Goal: Task Accomplishment & Management: Use online tool/utility

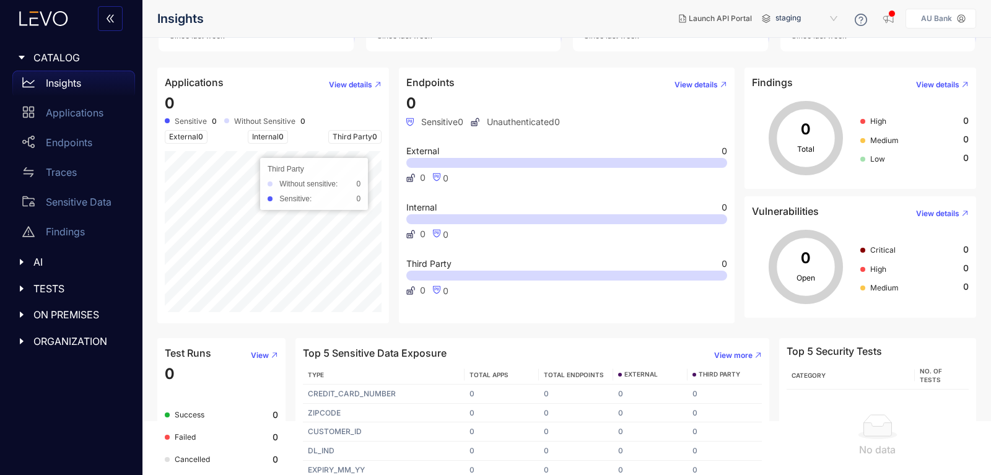
scroll to position [65, 0]
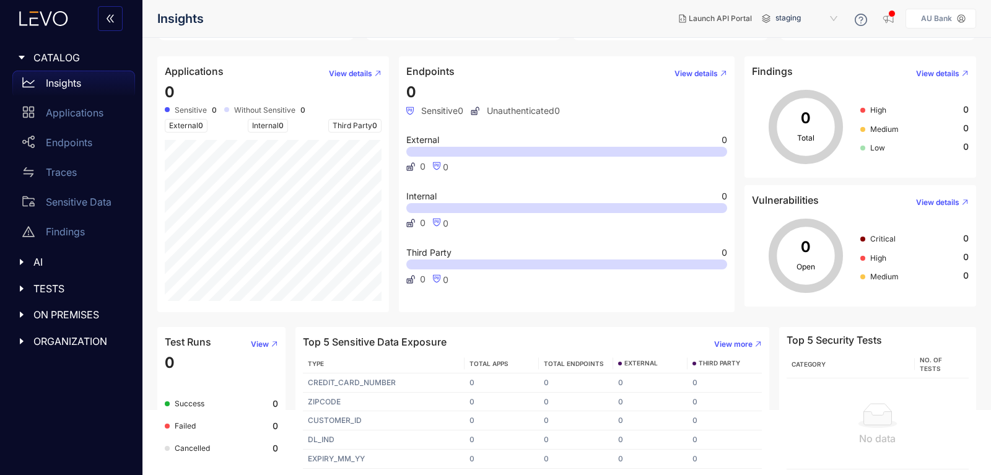
click at [40, 259] on span "AI" at bounding box center [79, 261] width 92 height 11
click at [32, 315] on div at bounding box center [25, 318] width 16 height 11
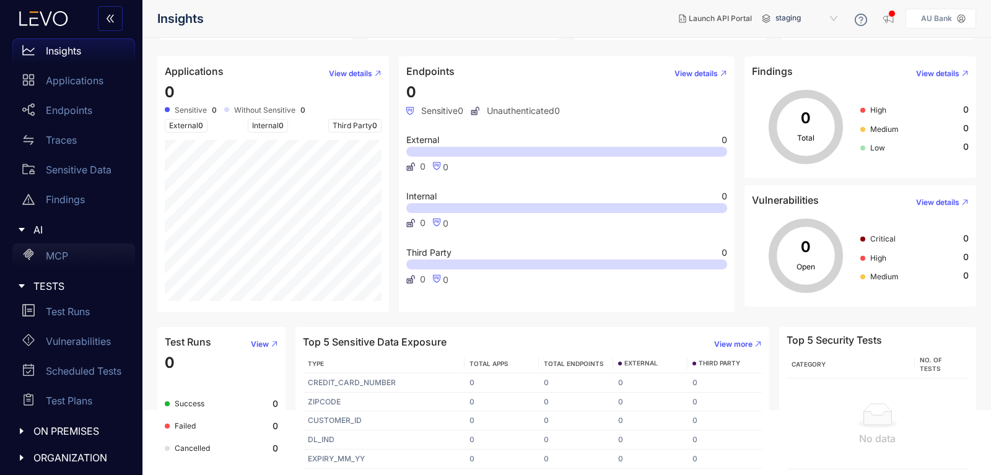
scroll to position [35, 0]
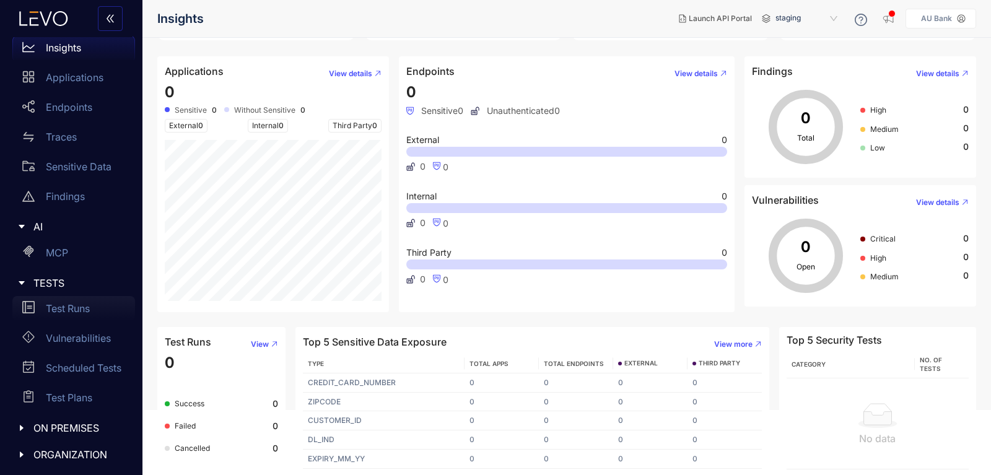
click at [59, 305] on p "Test Runs" at bounding box center [68, 308] width 44 height 11
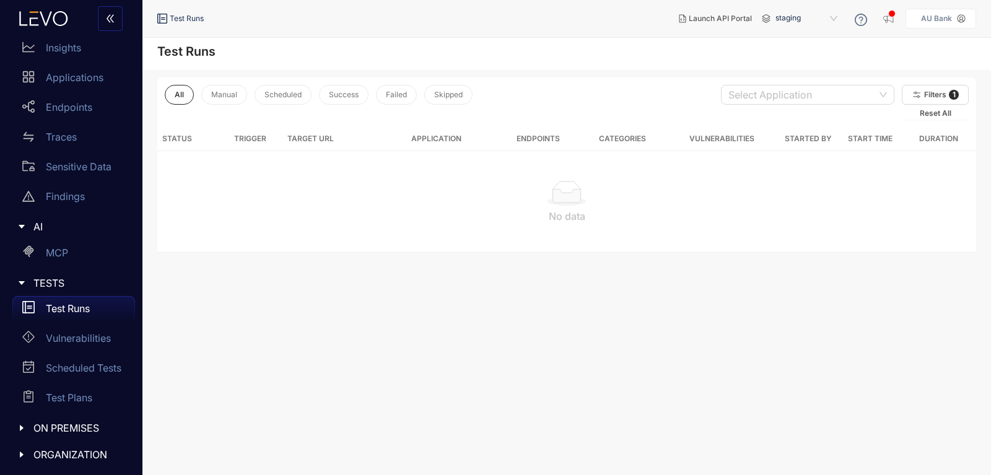
click at [833, 21] on span "staging" at bounding box center [807, 19] width 64 height 20
click at [705, 23] on span "Launch API Portal" at bounding box center [719, 18] width 63 height 9
click at [960, 31] on icon "close" at bounding box center [957, 31] width 9 height 9
click at [24, 280] on icon "caret-right" at bounding box center [21, 283] width 9 height 9
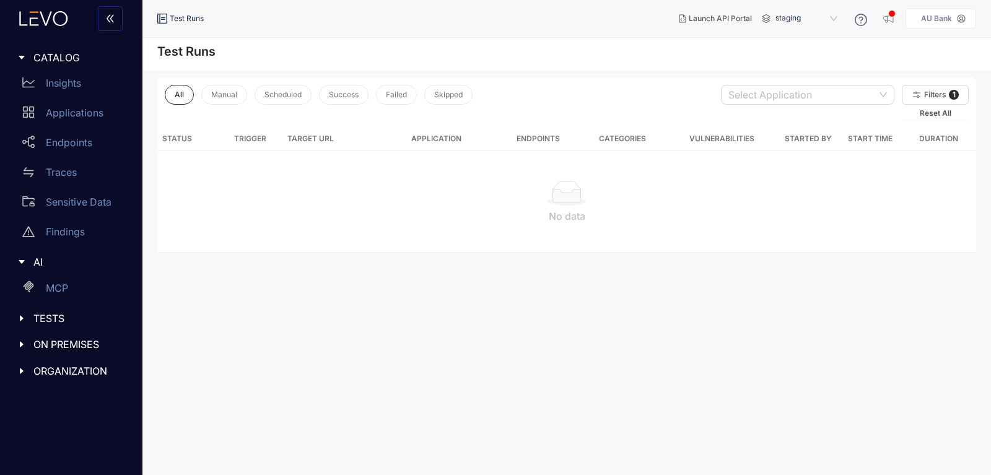
click at [22, 259] on icon "caret-right" at bounding box center [21, 262] width 9 height 9
drag, startPoint x: 24, startPoint y: 311, endPoint x: 37, endPoint y: 308, distance: 13.8
click at [24, 310] on div at bounding box center [25, 314] width 16 height 11
click at [84, 343] on p "Deployments" at bounding box center [76, 339] width 61 height 11
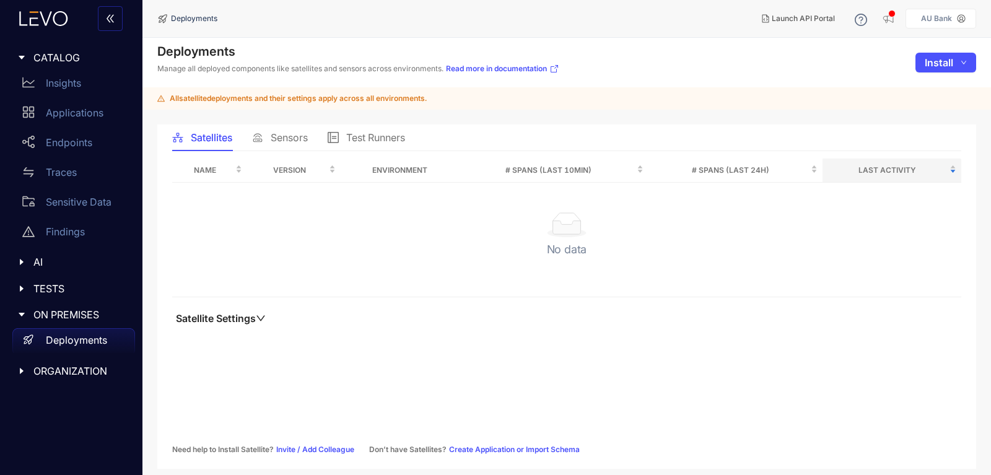
click at [338, 212] on div "No data" at bounding box center [566, 239] width 769 height 54
click at [273, 134] on span "Sensors" at bounding box center [289, 137] width 37 height 11
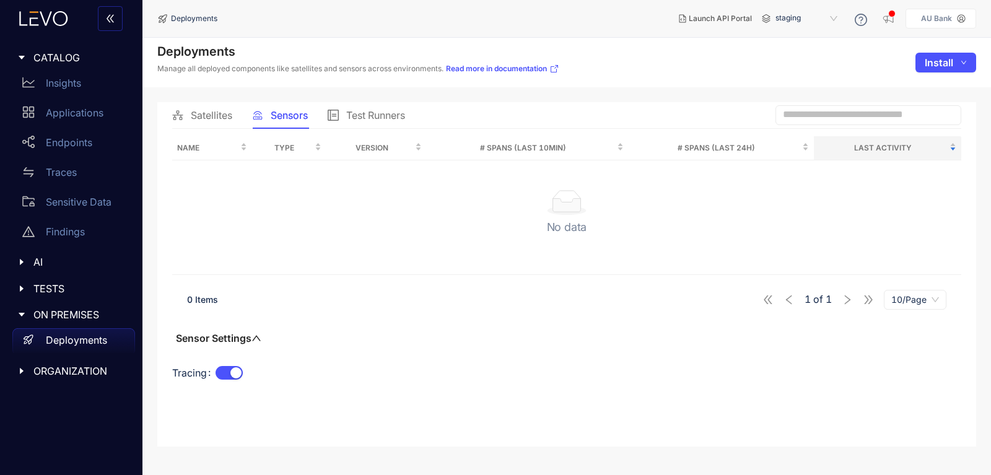
click at [219, 119] on span "Satellites" at bounding box center [211, 115] width 41 height 11
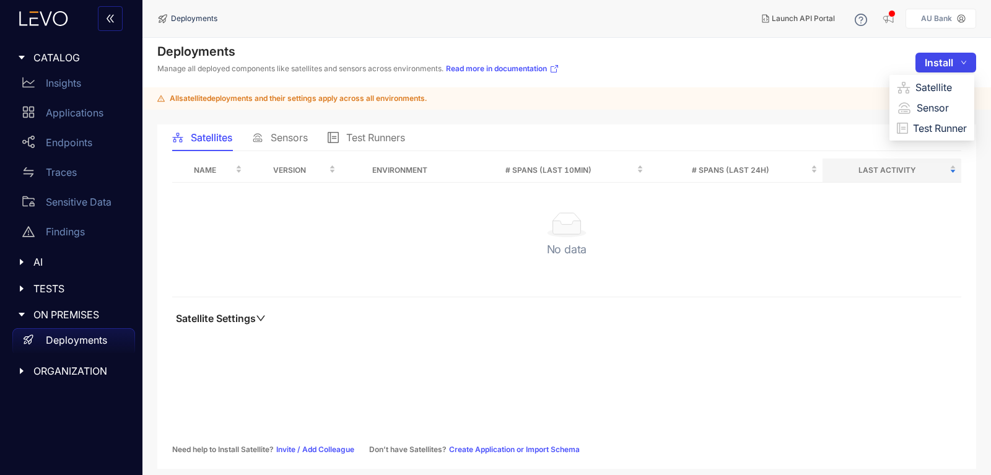
click at [964, 64] on icon "down" at bounding box center [963, 62] width 6 height 6
click at [929, 87] on span "Satellite" at bounding box center [940, 87] width 51 height 14
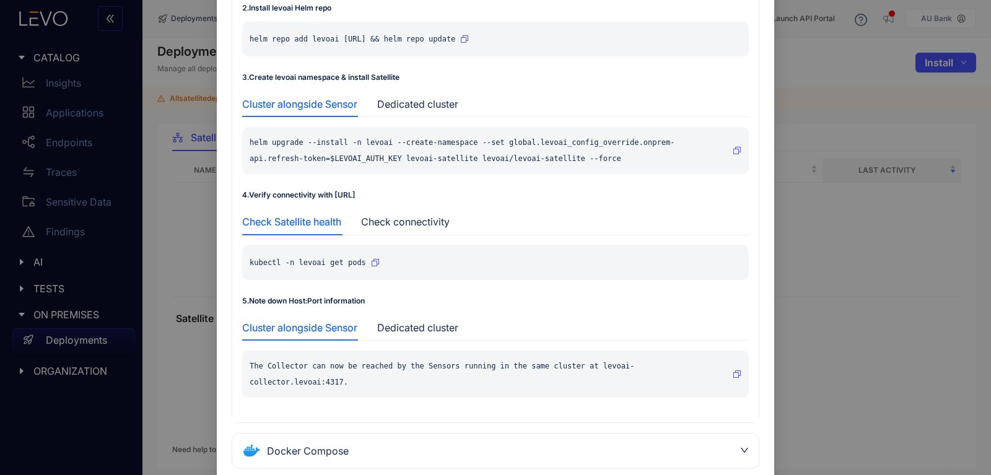
scroll to position [290, 0]
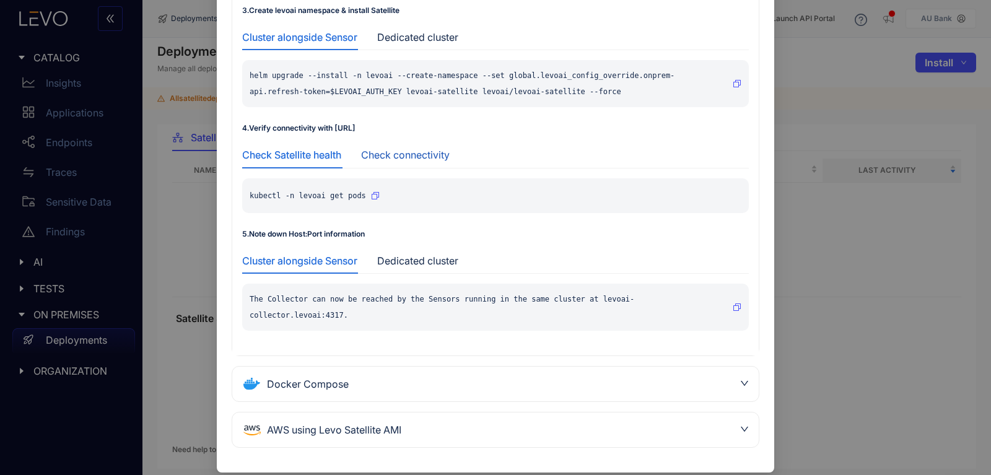
click at [423, 150] on div "Check connectivity" at bounding box center [405, 154] width 89 height 11
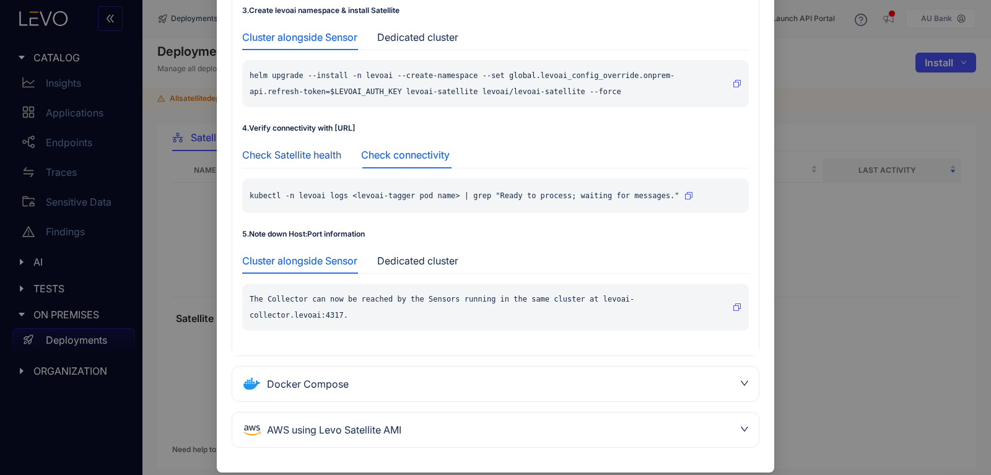
click at [290, 157] on div "Check Satellite health" at bounding box center [291, 154] width 99 height 11
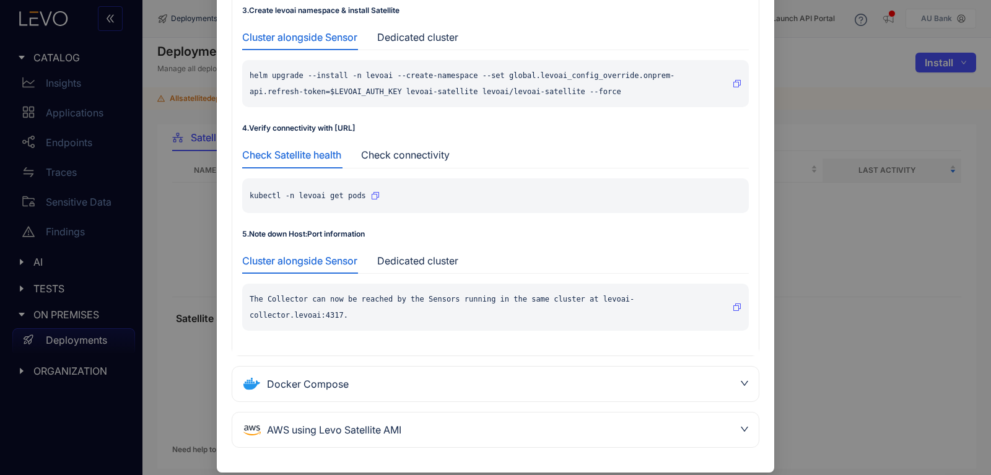
click at [794, 158] on div "Install Satellite Kubernetes 1 . Setup environment variables export LEVOAI_AUTH…" at bounding box center [495, 237] width 991 height 475
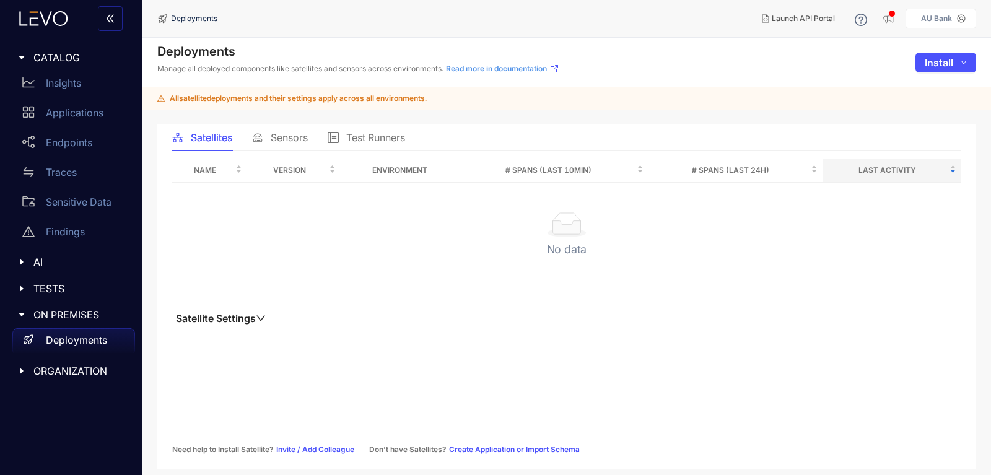
click at [511, 71] on link "Read more in documentation" at bounding box center [502, 69] width 113 height 10
click at [273, 135] on span "Sensors" at bounding box center [289, 137] width 37 height 11
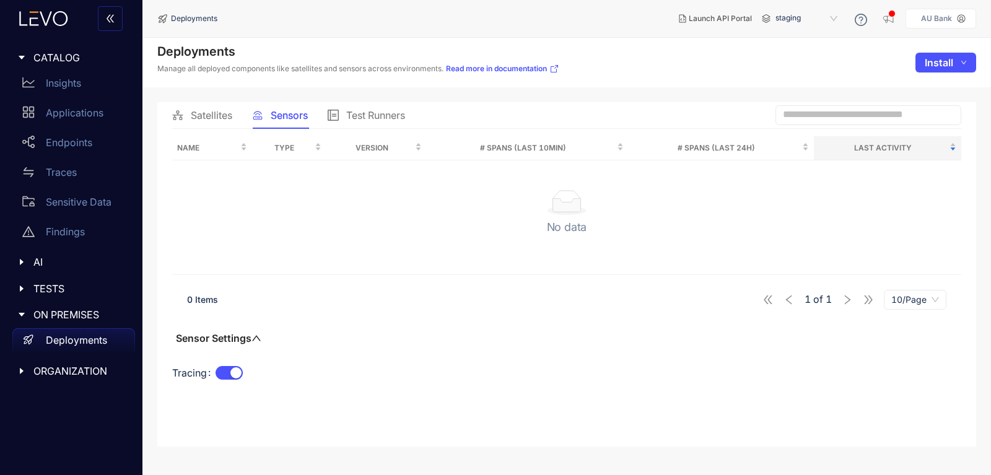
click at [377, 114] on span "Test Runners" at bounding box center [375, 115] width 59 height 11
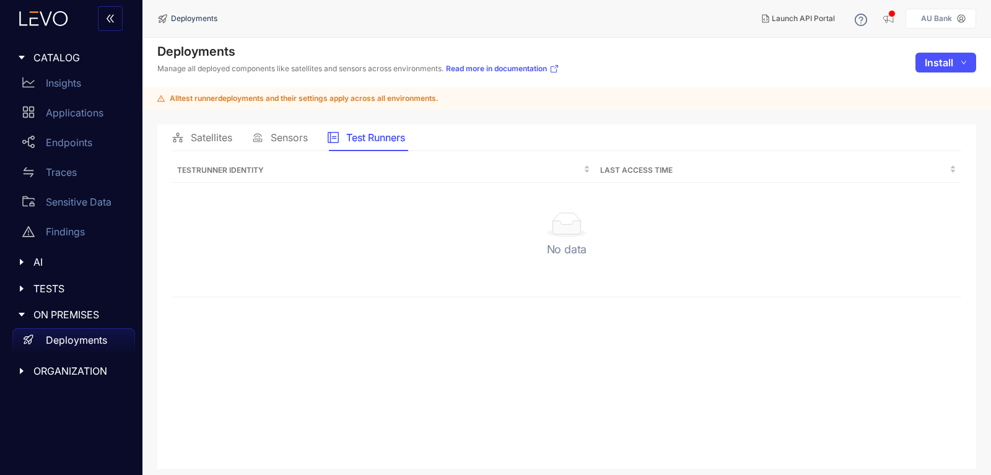
click at [193, 143] on span "Satellites" at bounding box center [211, 137] width 41 height 11
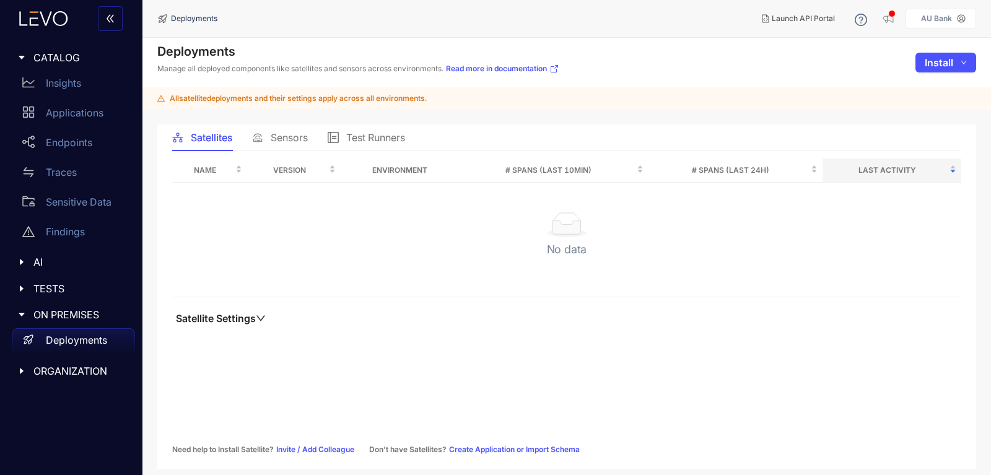
click at [273, 141] on span "Sensors" at bounding box center [289, 137] width 37 height 11
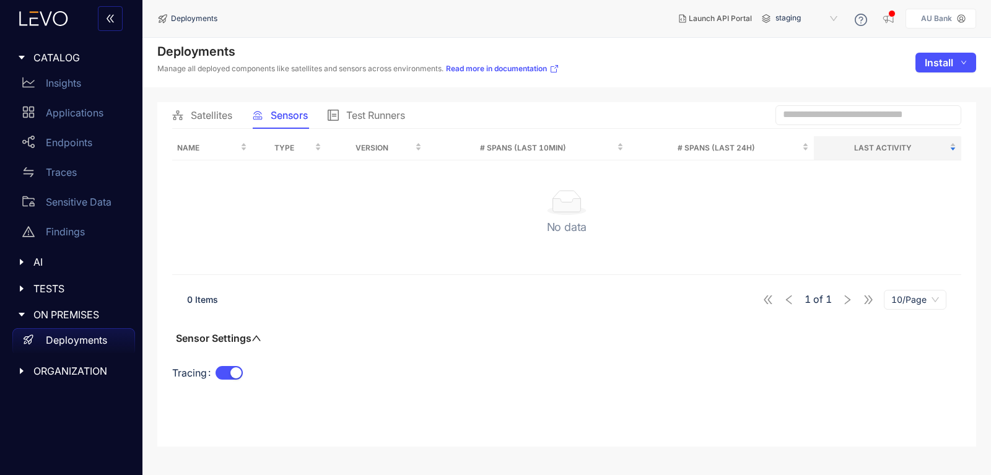
click at [197, 113] on span "Satellites" at bounding box center [211, 115] width 41 height 11
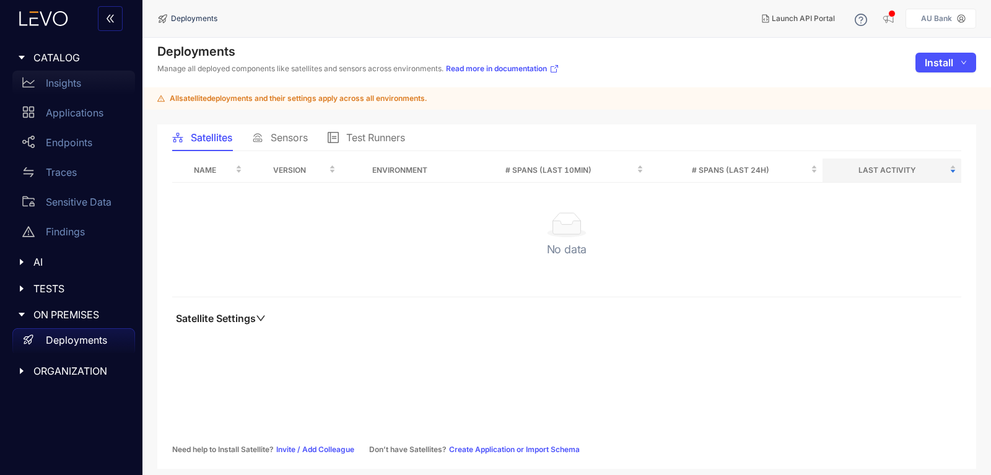
click at [73, 83] on p "Insights" at bounding box center [63, 82] width 35 height 11
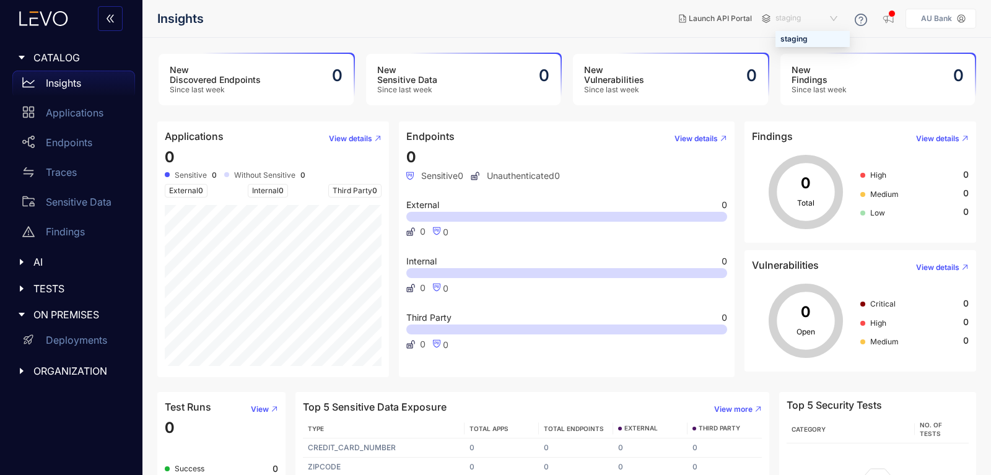
click at [835, 19] on span "staging" at bounding box center [807, 19] width 64 height 20
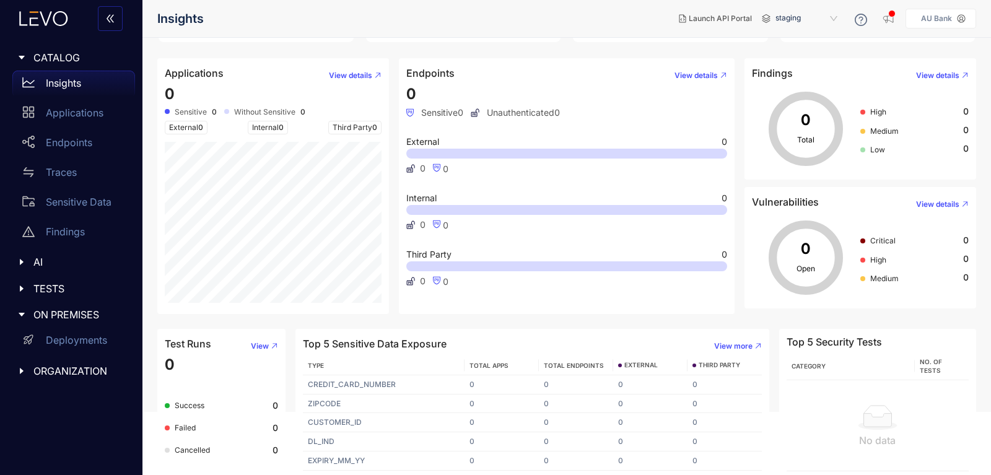
scroll to position [65, 0]
click at [40, 290] on span "TESTS" at bounding box center [79, 288] width 92 height 11
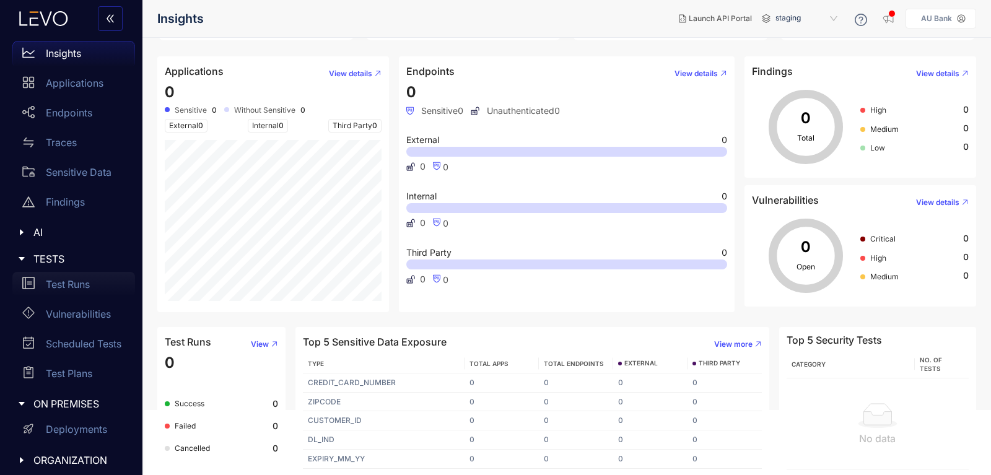
scroll to position [35, 0]
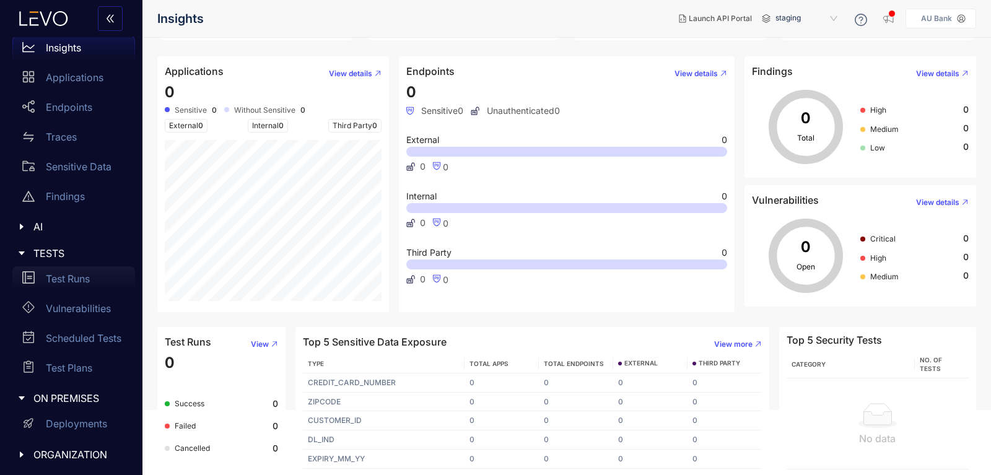
click at [63, 276] on p "Test Runs" at bounding box center [68, 278] width 44 height 11
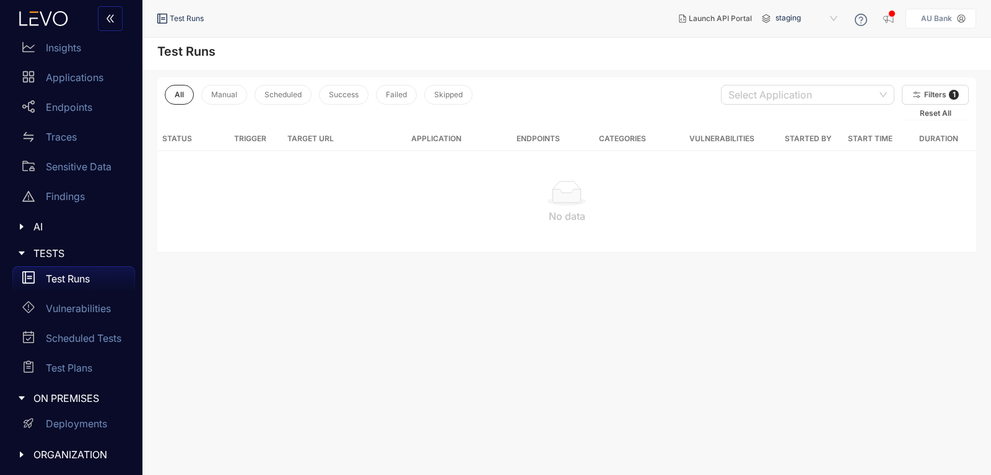
click at [38, 220] on div "AI" at bounding box center [71, 227] width 128 height 26
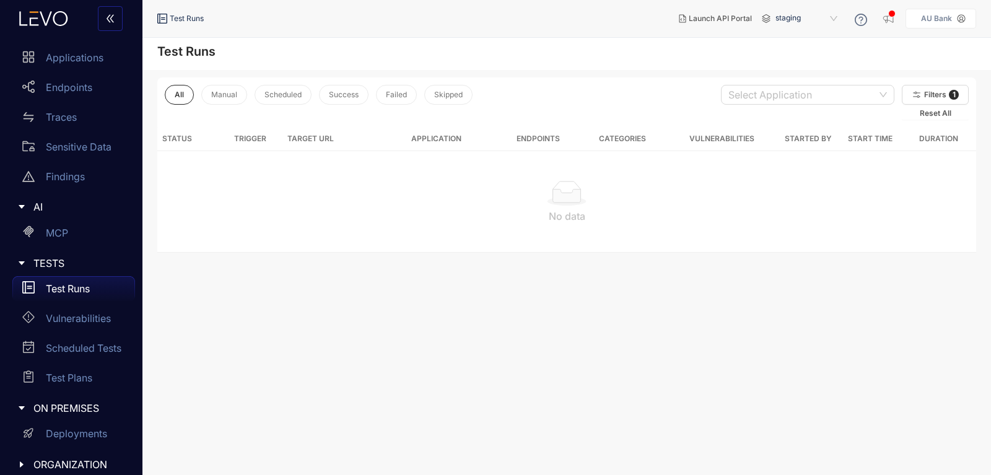
scroll to position [65, 0]
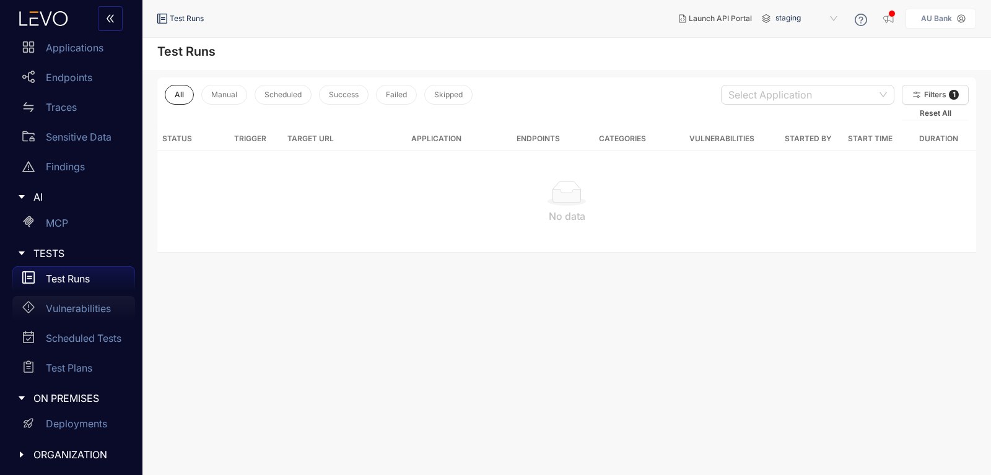
click at [79, 303] on p "Vulnerabilities" at bounding box center [78, 308] width 65 height 11
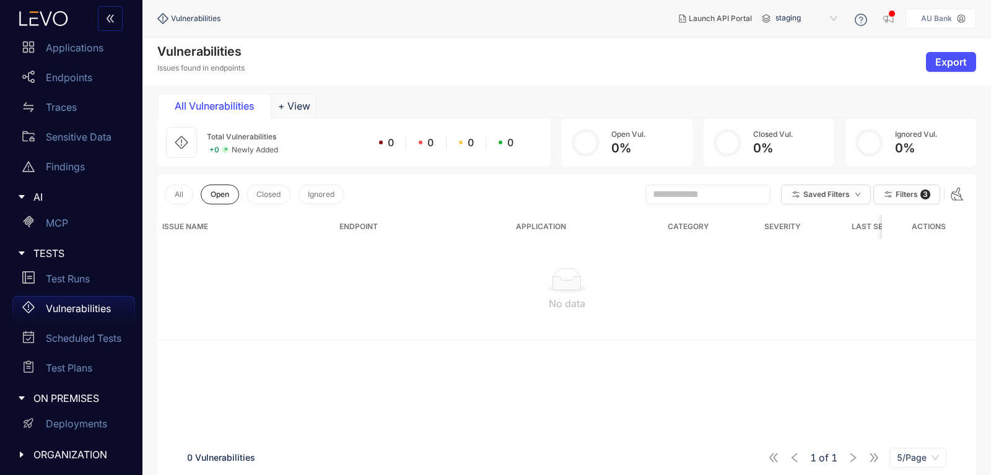
click at [77, 453] on span "ORGANIZATION" at bounding box center [79, 454] width 92 height 11
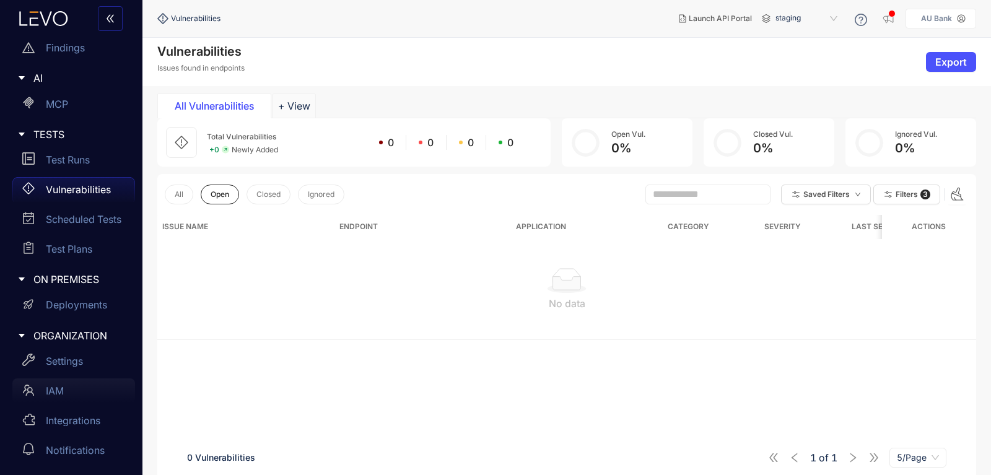
click at [59, 389] on p "IAM" at bounding box center [55, 390] width 18 height 11
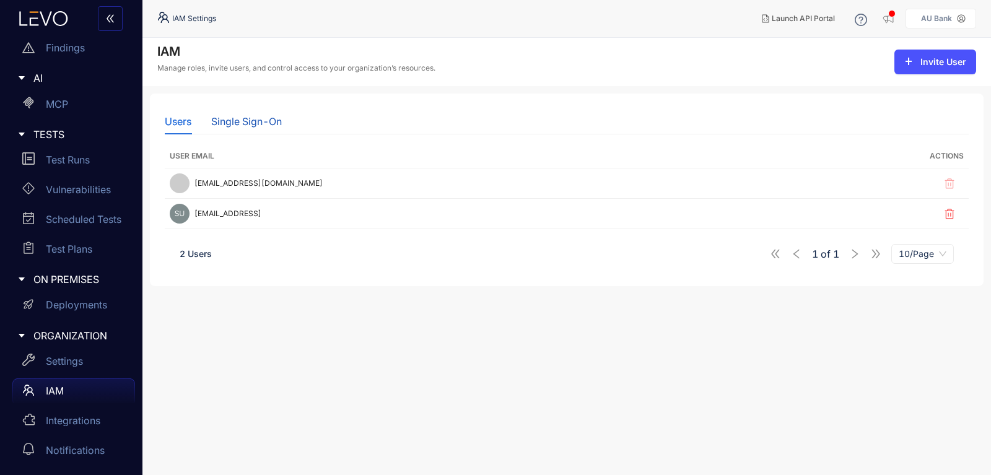
click at [231, 123] on div "Single Sign-On" at bounding box center [246, 121] width 71 height 11
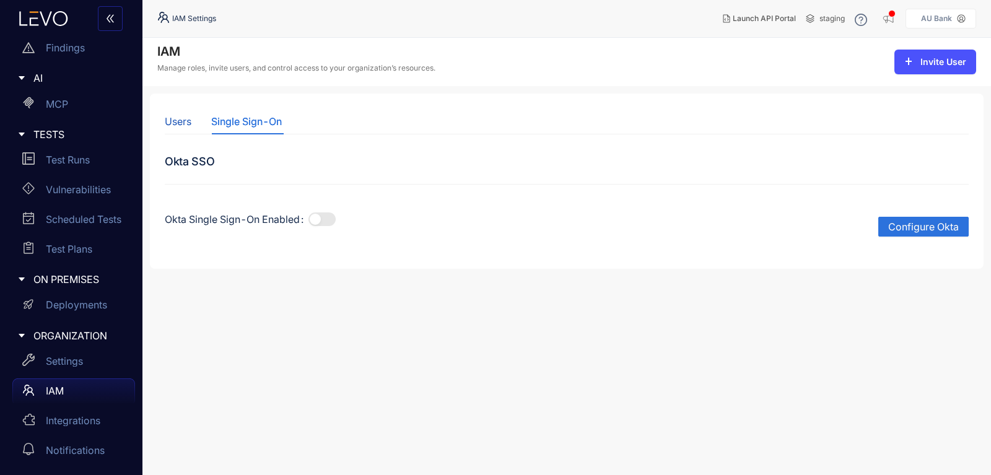
click at [178, 122] on div "Users" at bounding box center [178, 121] width 27 height 11
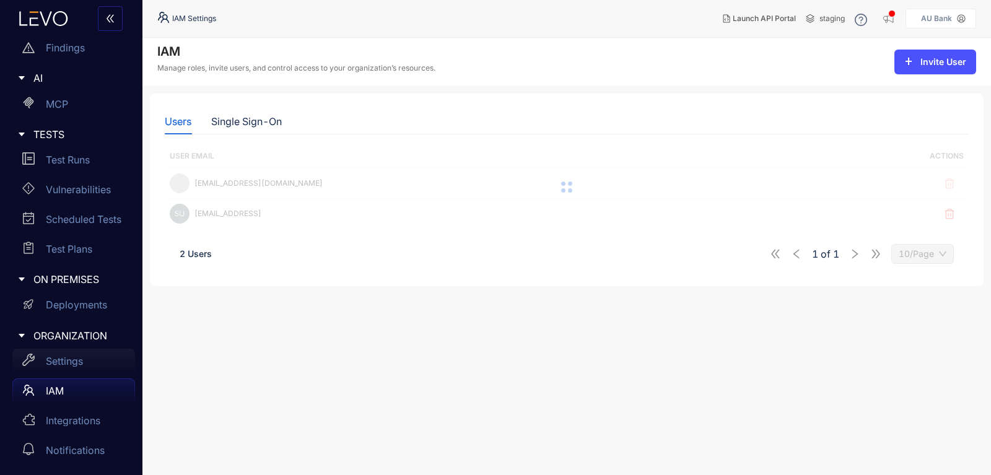
click at [66, 363] on p "Settings" at bounding box center [64, 360] width 37 height 11
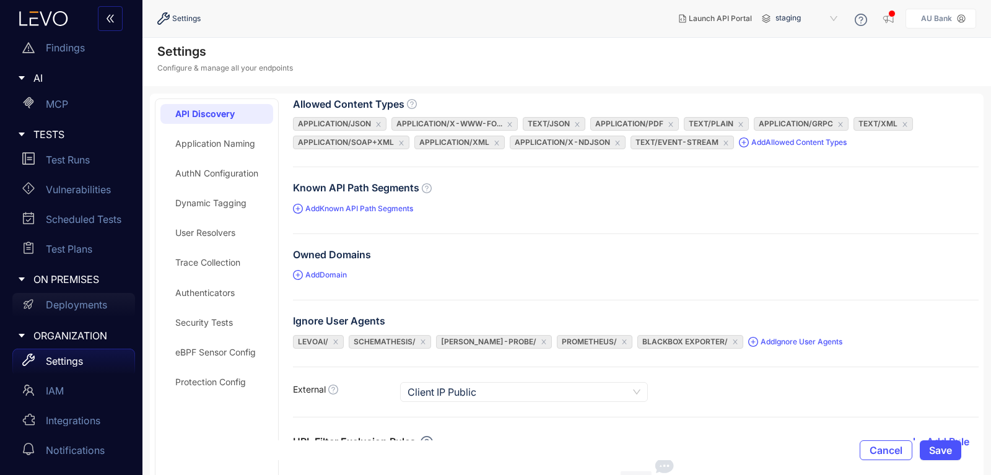
click at [63, 300] on p "Deployments" at bounding box center [76, 304] width 61 height 11
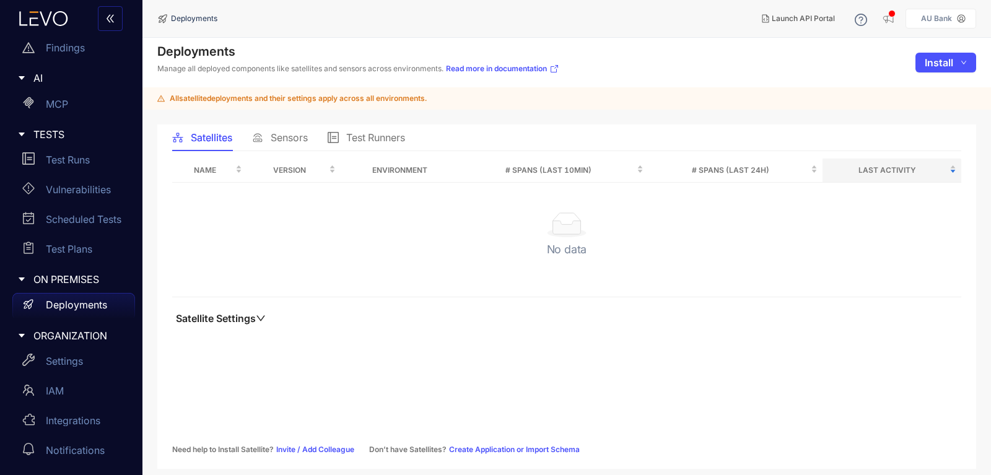
click at [386, 134] on span "Test Runners" at bounding box center [375, 137] width 59 height 11
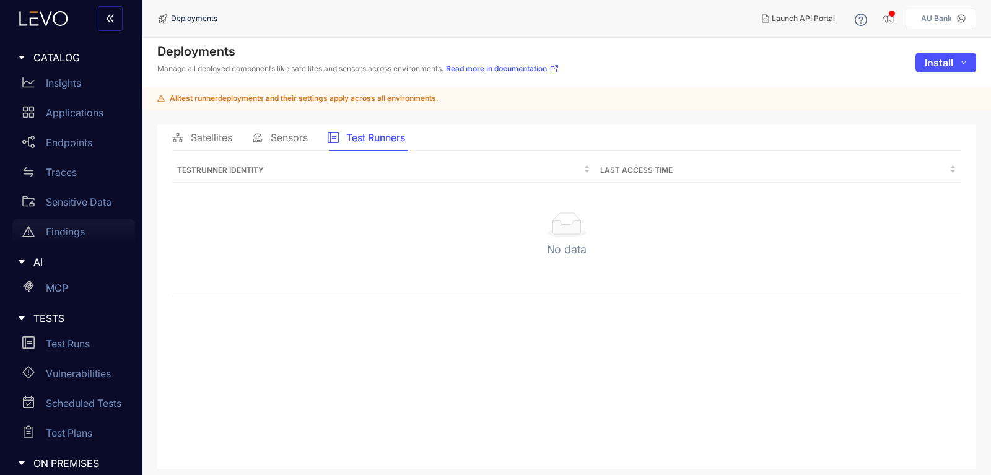
scroll to position [74, 0]
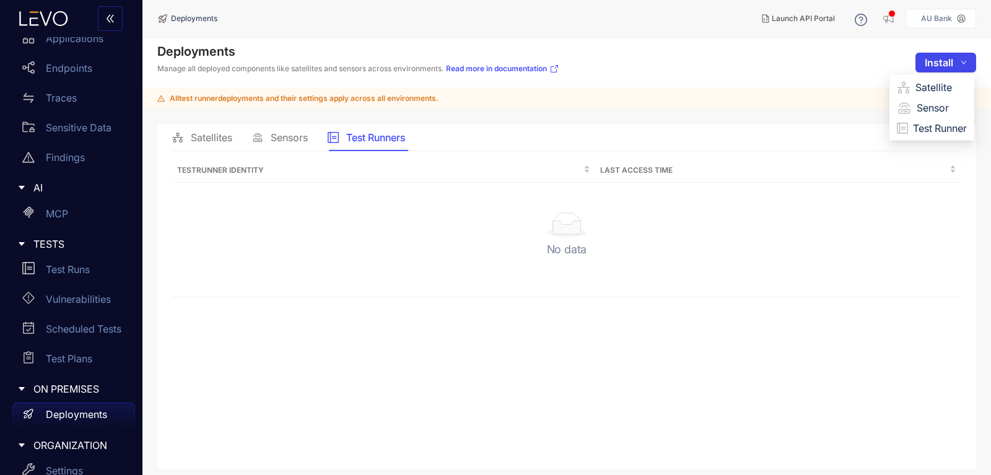
click at [963, 64] on icon "down" at bounding box center [963, 62] width 6 height 6
click at [947, 132] on span "Test Runner" at bounding box center [940, 128] width 54 height 14
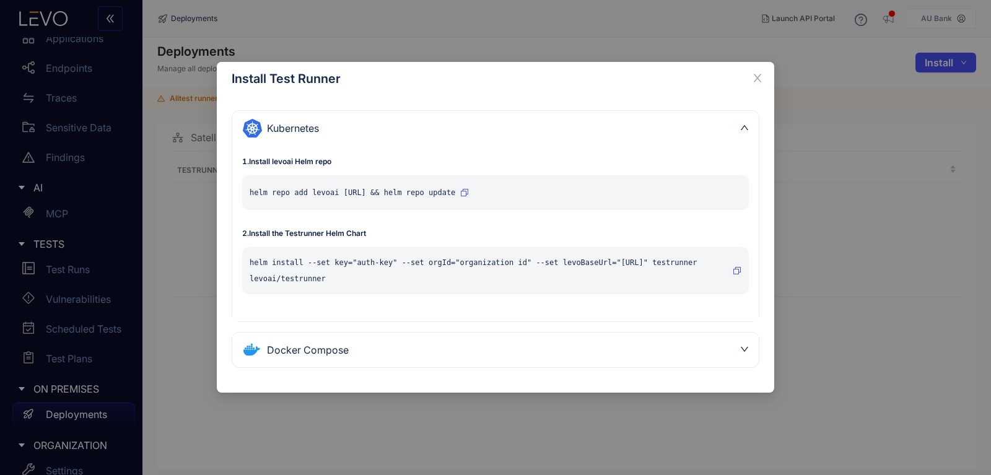
click at [468, 194] on icon "button" at bounding box center [464, 192] width 7 height 7
click at [424, 344] on div "Docker Compose" at bounding box center [488, 350] width 492 height 20
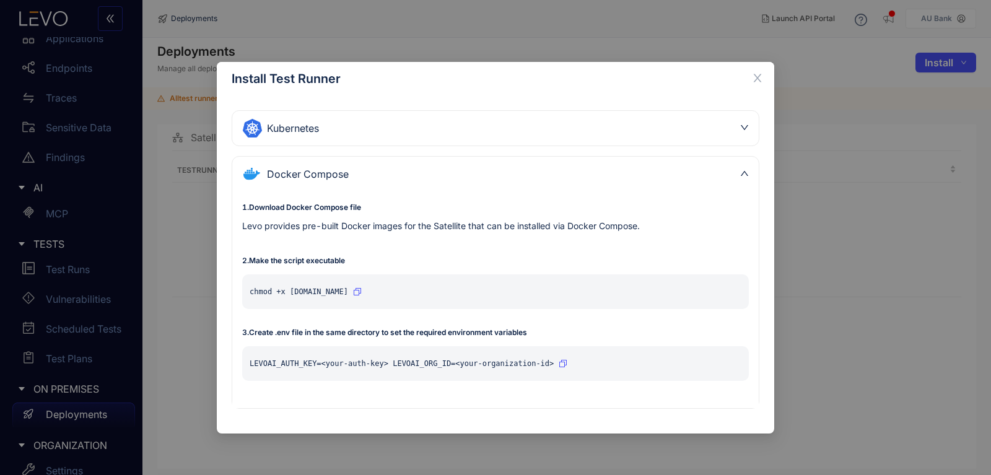
click at [738, 173] on div "Docker Compose" at bounding box center [495, 174] width 526 height 35
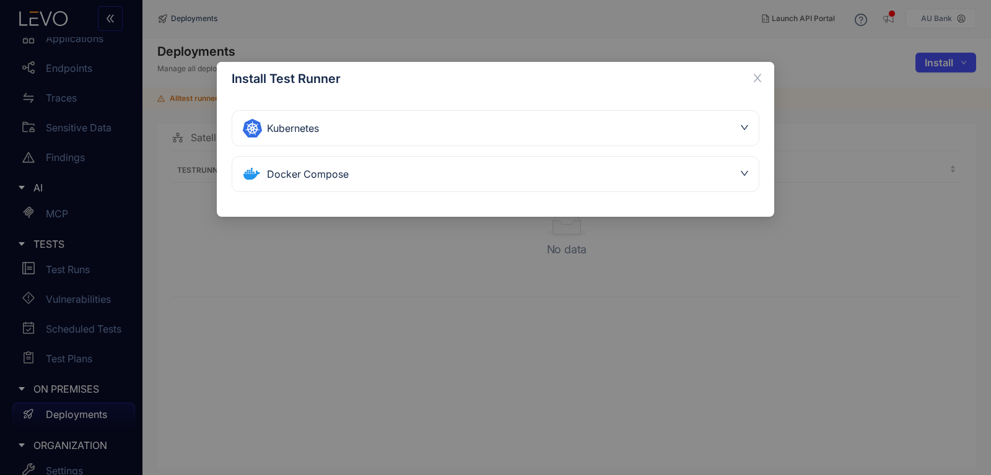
click at [705, 142] on div "Kubernetes" at bounding box center [495, 128] width 526 height 35
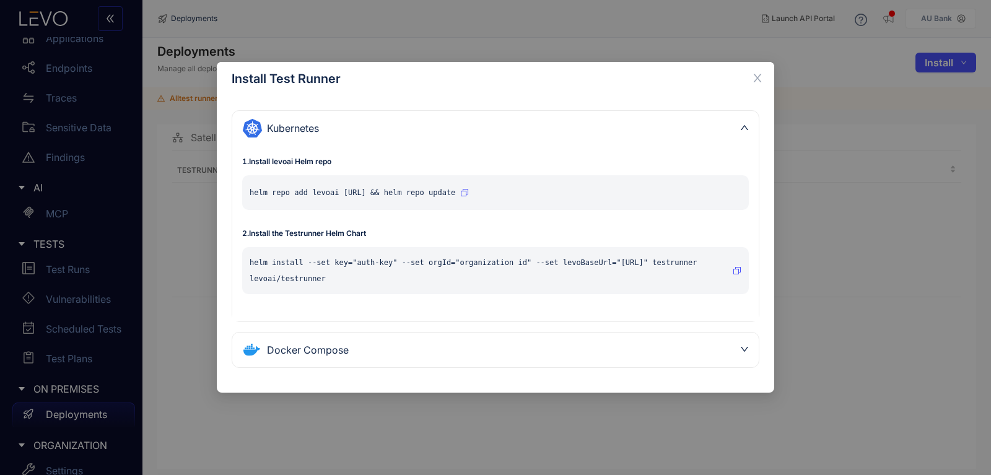
click at [705, 142] on div "Kubernetes" at bounding box center [495, 128] width 526 height 35
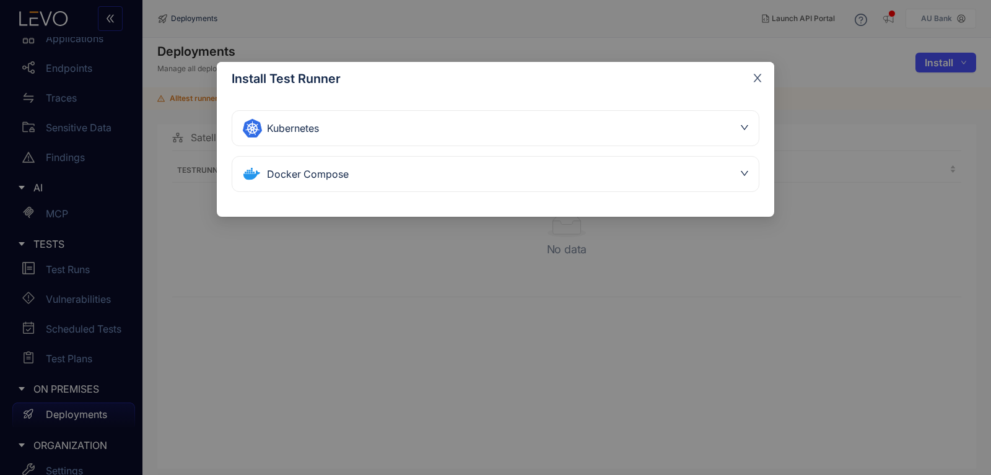
click at [756, 77] on icon "close" at bounding box center [757, 78] width 8 height 8
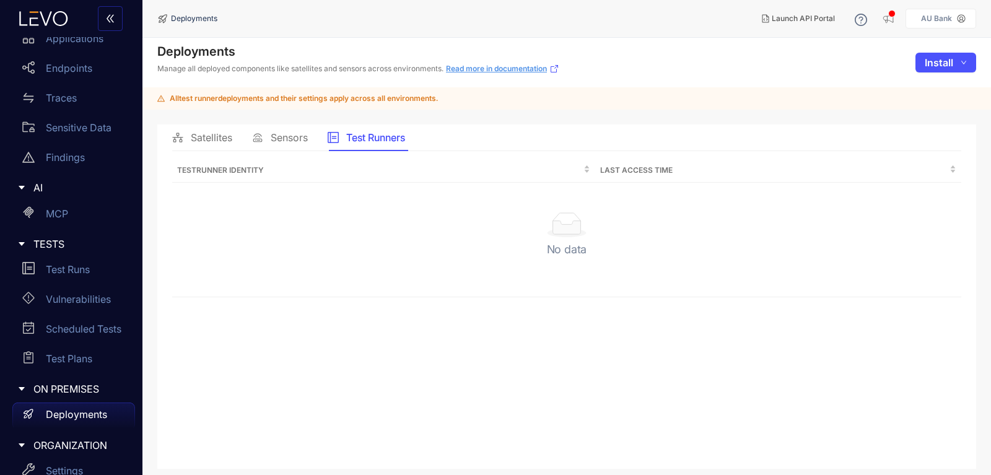
click at [489, 71] on link "Read more in documentation" at bounding box center [502, 69] width 113 height 10
click at [553, 64] on div "Deployments Manage all deployed components like satellites and sensors across e…" at bounding box center [358, 62] width 402 height 37
click at [549, 71] on link "Read more in documentation" at bounding box center [502, 69] width 113 height 10
click at [48, 272] on p "Test Runs" at bounding box center [68, 269] width 44 height 11
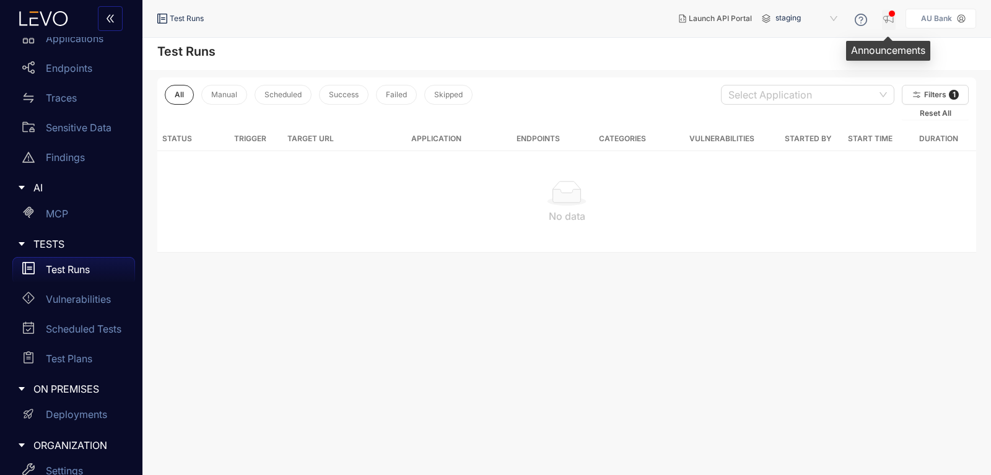
click at [891, 20] on icon "button" at bounding box center [888, 18] width 12 height 12
click at [835, 20] on span "staging" at bounding box center [807, 19] width 64 height 20
click at [834, 20] on span "staging" at bounding box center [807, 19] width 64 height 20
click at [249, 254] on main "Test Runs All Manual Scheduled Success Failed Skipped Select Application Filter…" at bounding box center [566, 256] width 848 height 437
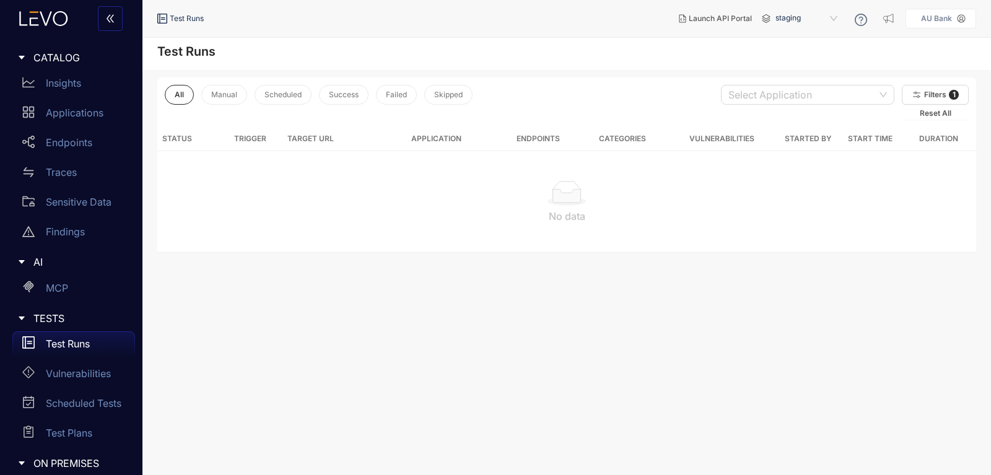
click at [943, 22] on p "AU Bank" at bounding box center [936, 18] width 31 height 9
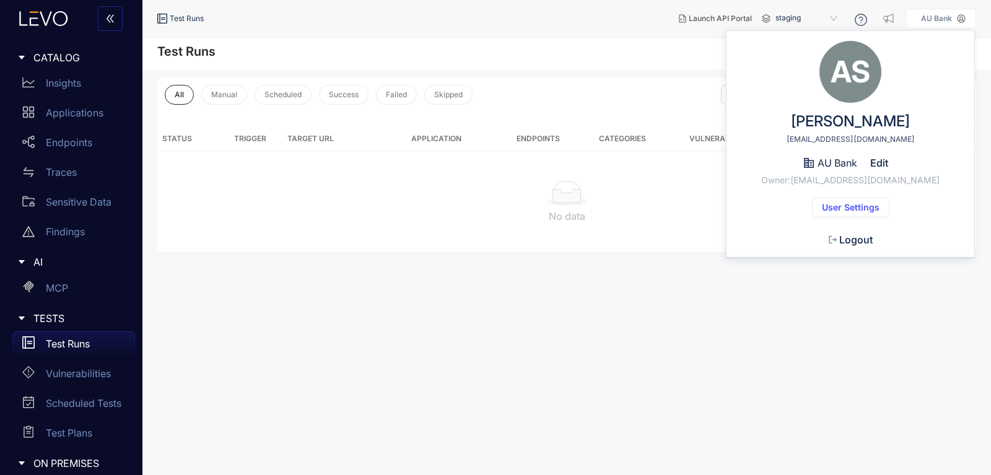
click at [636, 235] on div "No data" at bounding box center [566, 201] width 818 height 100
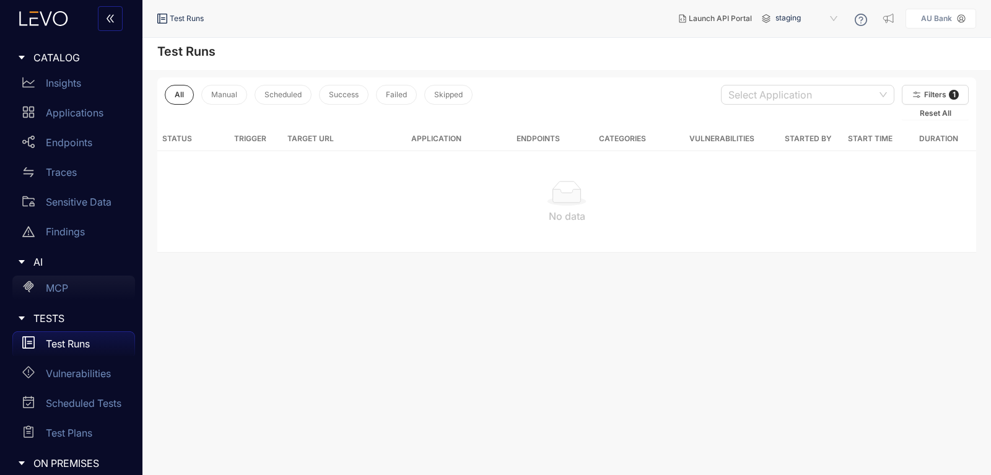
scroll to position [184, 0]
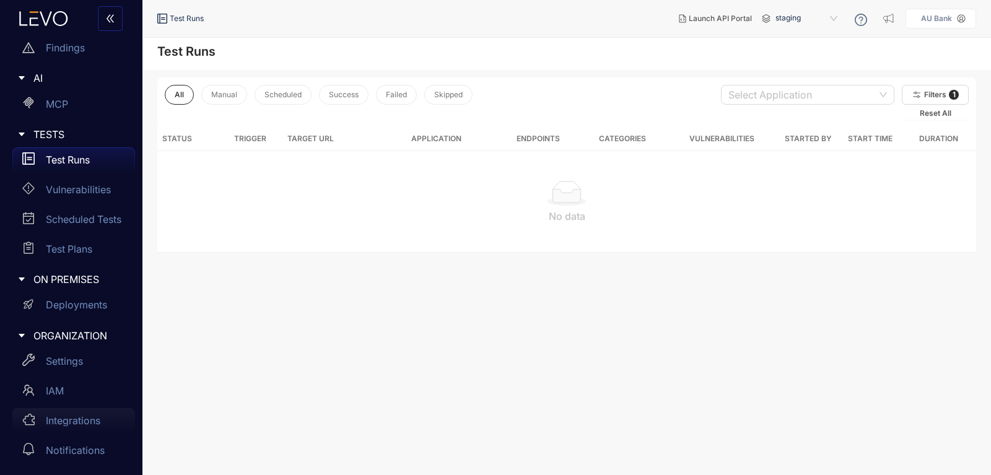
click at [61, 427] on div "Integrations" at bounding box center [73, 420] width 123 height 25
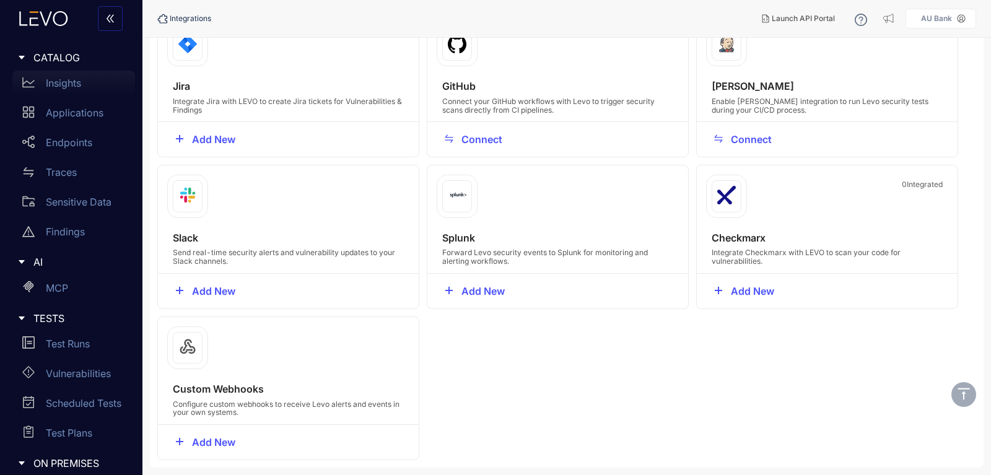
click at [72, 88] on p "Insights" at bounding box center [63, 82] width 35 height 11
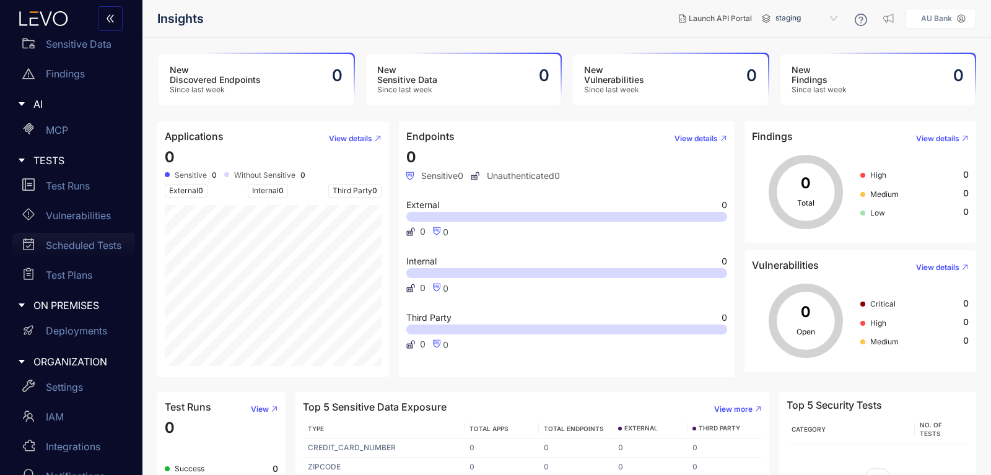
scroll to position [184, 0]
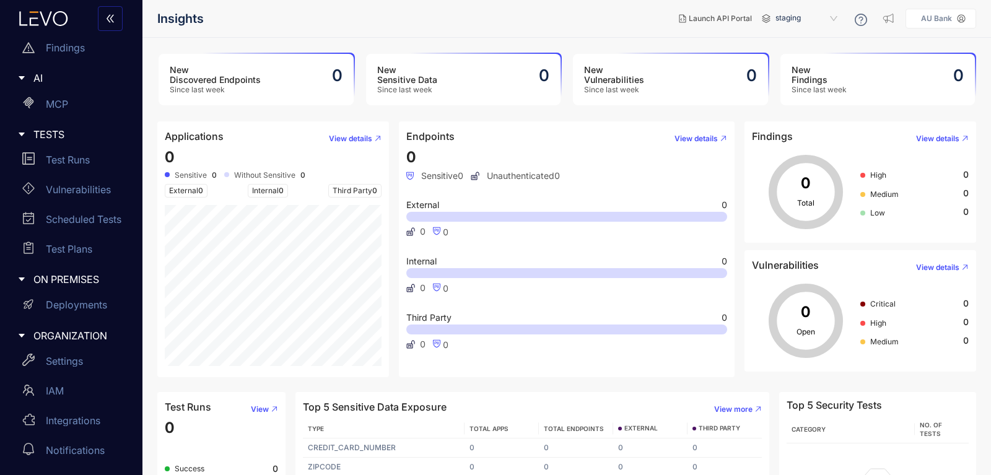
click at [831, 19] on span "staging" at bounding box center [807, 19] width 64 height 20
click at [815, 15] on span "staging" at bounding box center [807, 19] width 64 height 20
click at [767, 17] on icon at bounding box center [765, 18] width 9 height 9
click at [783, 20] on span "staging" at bounding box center [807, 19] width 64 height 20
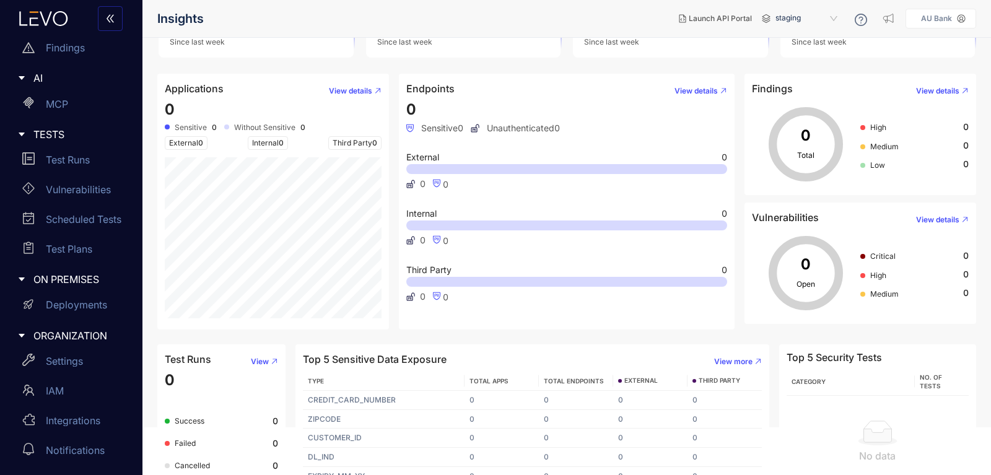
scroll to position [65, 0]
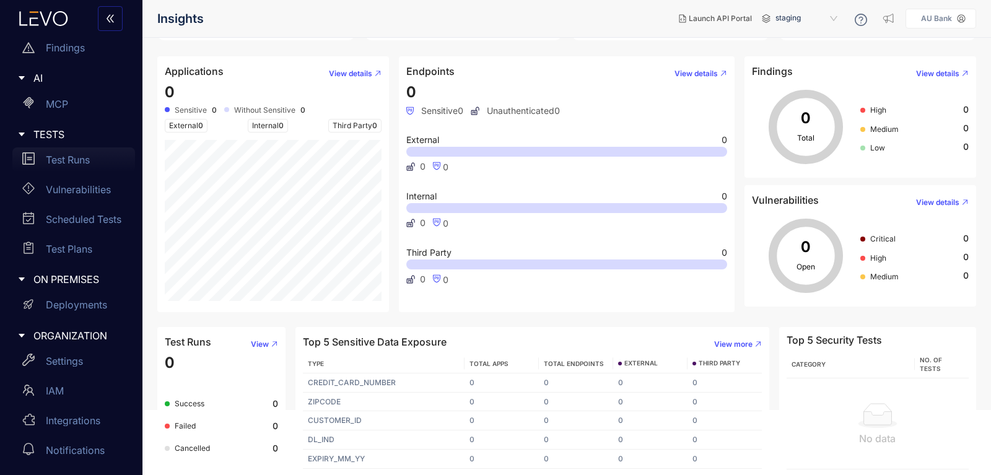
click at [52, 167] on div "Test Runs" at bounding box center [73, 159] width 123 height 25
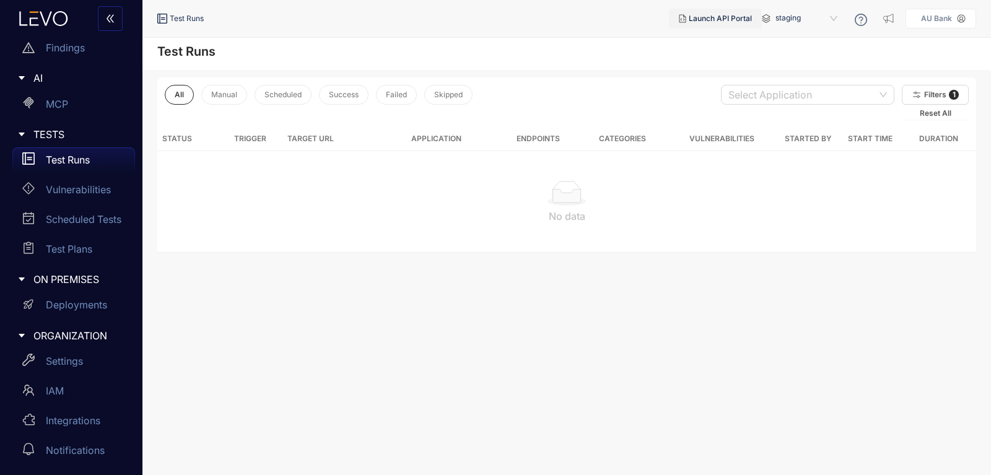
click at [736, 17] on span "Launch API Portal" at bounding box center [719, 18] width 63 height 9
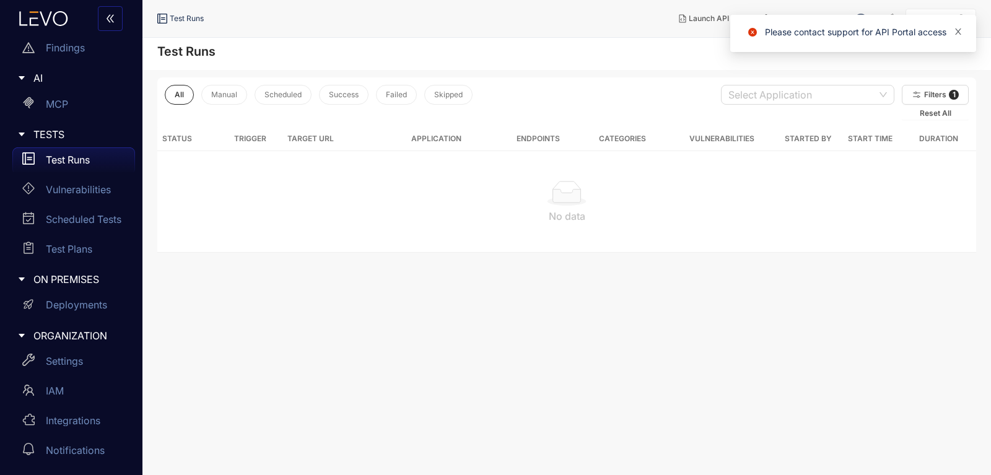
click at [958, 33] on icon "close" at bounding box center [957, 31] width 9 height 9
click at [742, 77] on div "All Manual Scheduled Success Failed Skipped Select Application Filters 1 Reset …" at bounding box center [566, 161] width 848 height 182
click at [838, 17] on span "staging" at bounding box center [807, 19] width 64 height 20
click at [792, 20] on span "staging" at bounding box center [807, 19] width 64 height 20
click at [81, 189] on p "Vulnerabilities" at bounding box center [78, 189] width 65 height 11
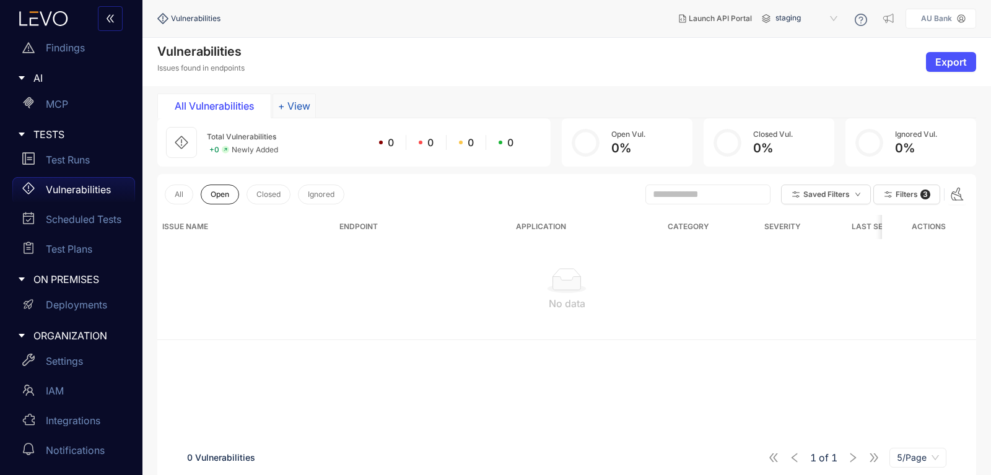
click at [305, 110] on button "+ View" at bounding box center [293, 105] width 43 height 25
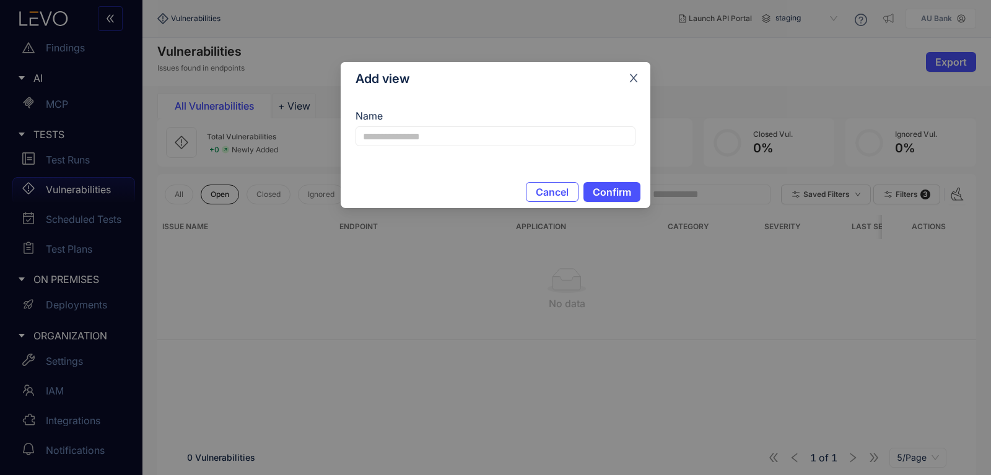
click at [633, 74] on icon "close" at bounding box center [633, 77] width 11 height 11
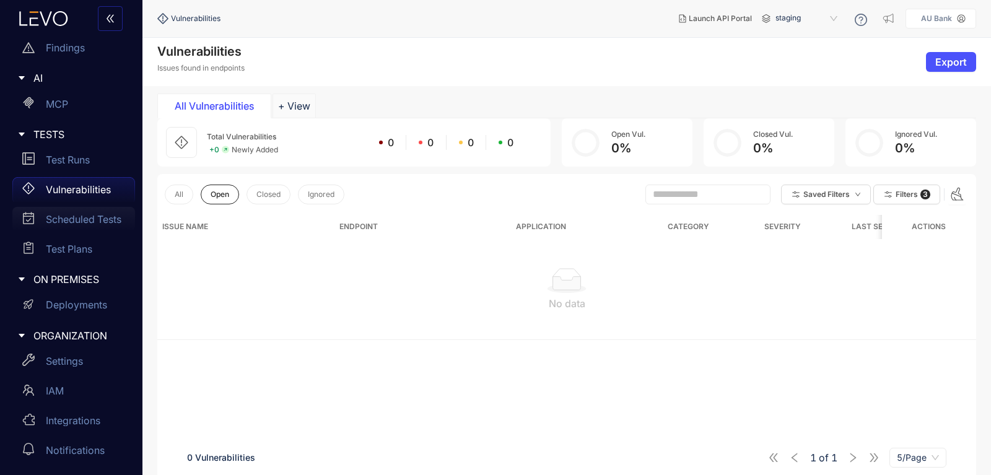
click at [55, 220] on p "Scheduled Tests" at bounding box center [84, 219] width 76 height 11
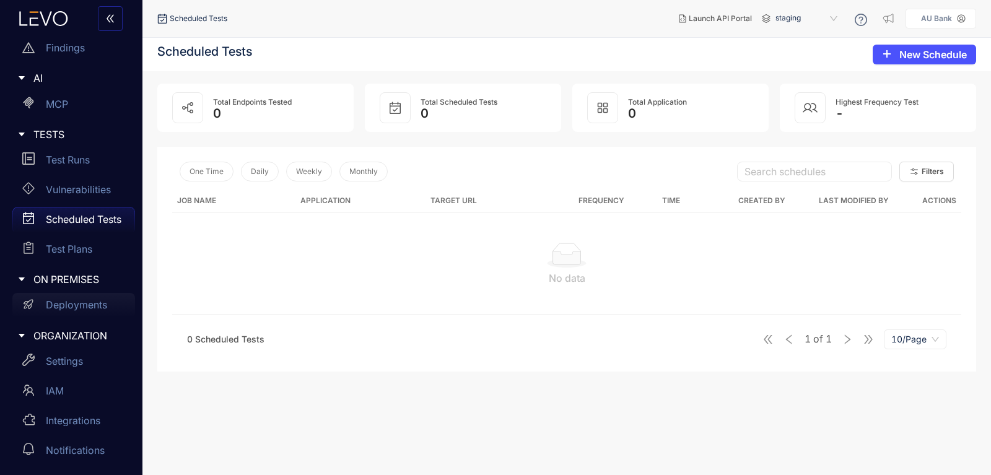
click at [71, 300] on p "Deployments" at bounding box center [76, 304] width 61 height 11
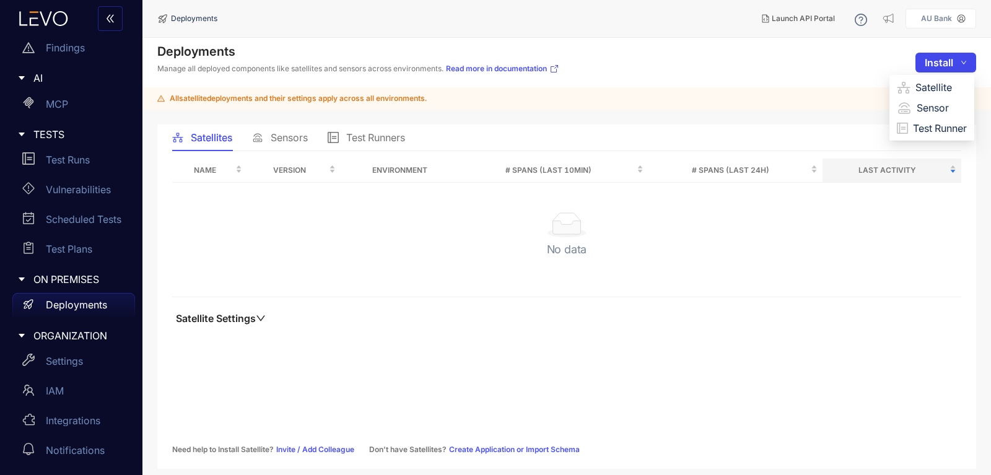
click at [967, 62] on button "Install" at bounding box center [945, 63] width 61 height 20
click at [922, 129] on span "Test Runner" at bounding box center [940, 128] width 54 height 14
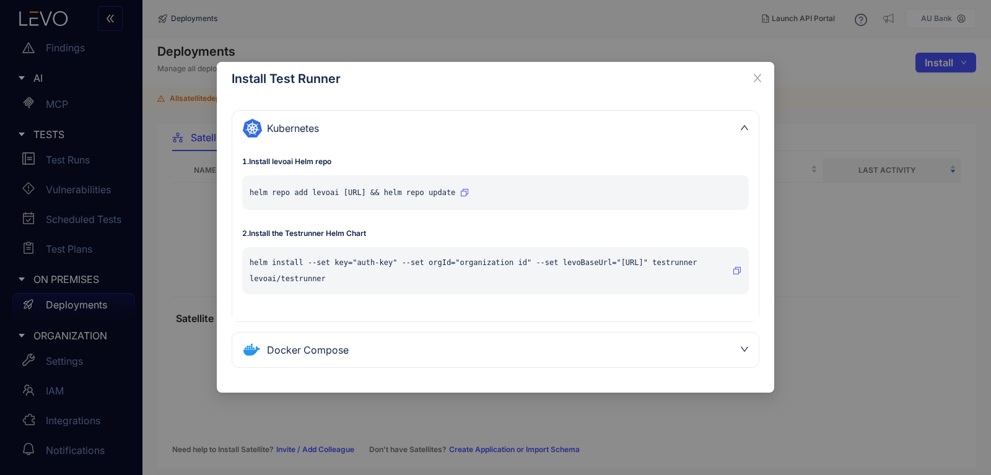
click at [374, 354] on div "Docker Compose" at bounding box center [488, 350] width 492 height 20
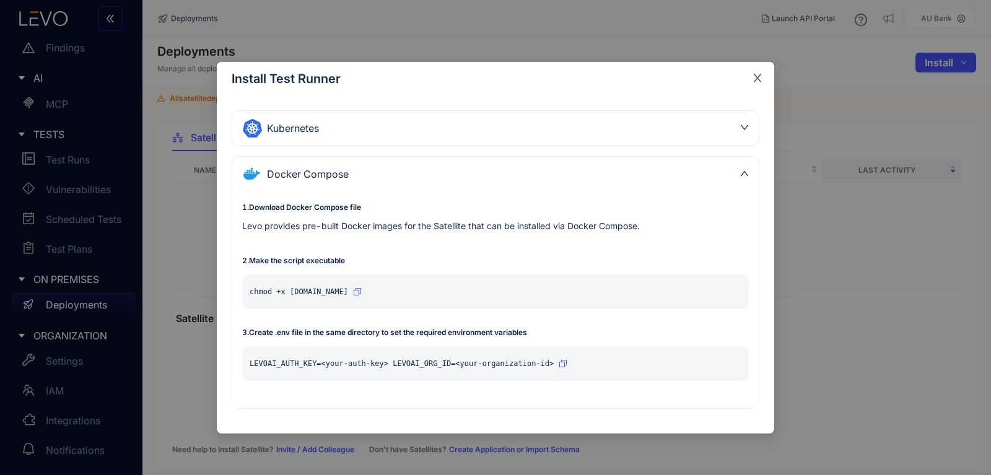
click at [761, 81] on icon "close" at bounding box center [757, 77] width 11 height 11
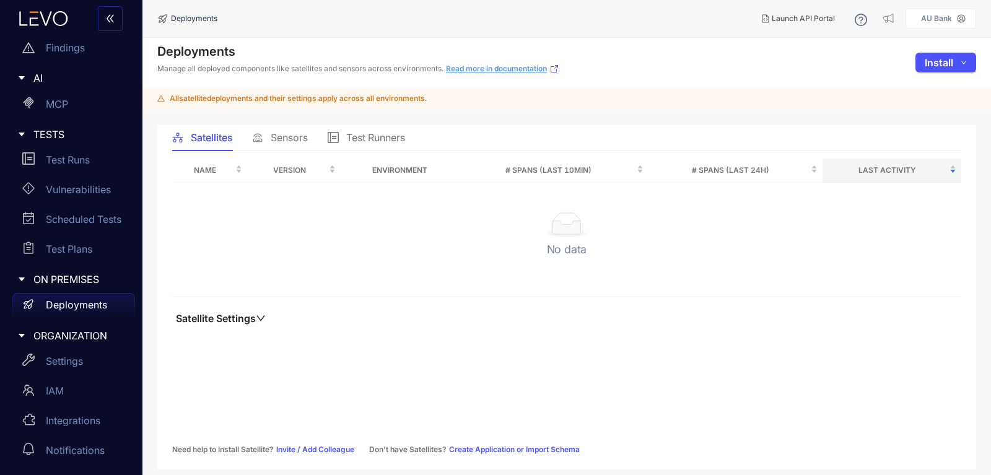
click at [502, 71] on link "Read more in documentation" at bounding box center [502, 69] width 113 height 10
